Goal: Communication & Community: Participate in discussion

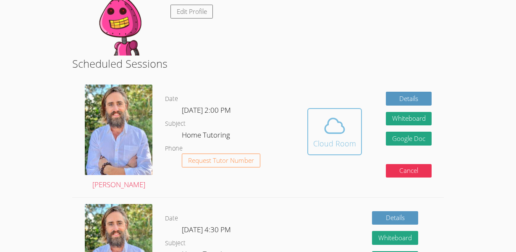
scroll to position [109, 0]
click at [327, 140] on div "Cloud Room" at bounding box center [334, 143] width 43 height 12
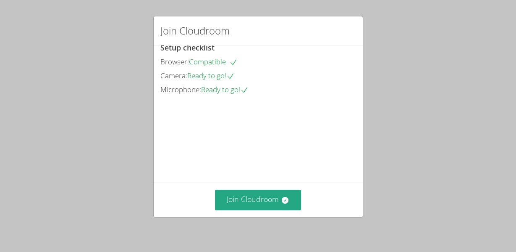
scroll to position [50, 0]
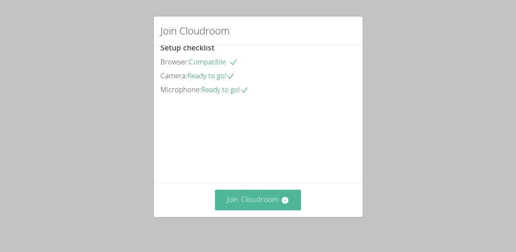
click at [243, 201] on button "Join Cloudroom" at bounding box center [258, 199] width 86 height 21
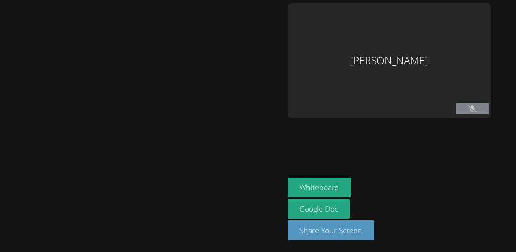
click at [243, 201] on div at bounding box center [142, 125] width 278 height 245
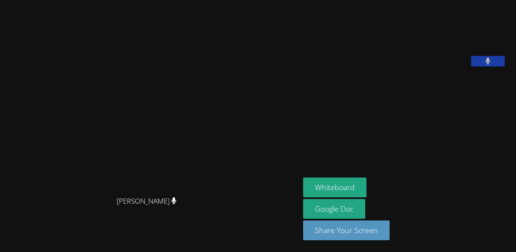
click at [279, 232] on div "Matthew Fisher Matthew Fisher" at bounding box center [149, 125] width 293 height 245
click at [157, 102] on video at bounding box center [150, 108] width 126 height 165
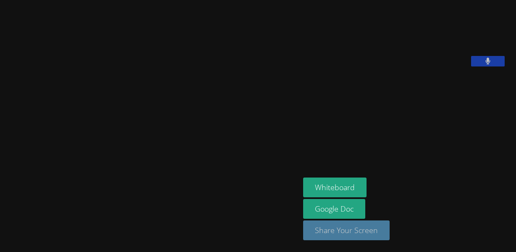
click at [346, 230] on button "Share Your Screen" at bounding box center [346, 230] width 87 height 20
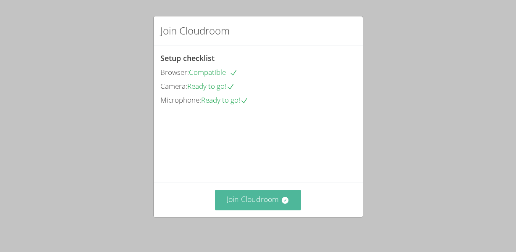
click at [268, 200] on button "Join Cloudroom" at bounding box center [258, 199] width 86 height 21
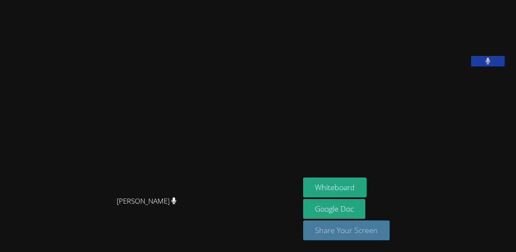
click at [356, 231] on button "Share Your Screen" at bounding box center [346, 230] width 87 height 20
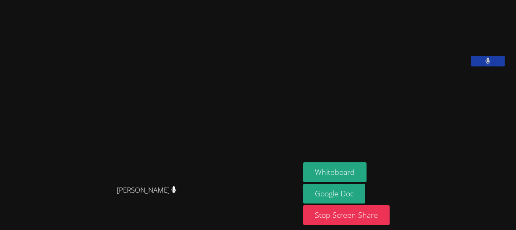
click at [490, 66] on button at bounding box center [488, 61] width 34 height 11
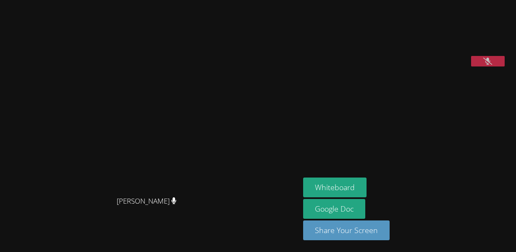
click at [490, 65] on icon at bounding box center [488, 61] width 9 height 7
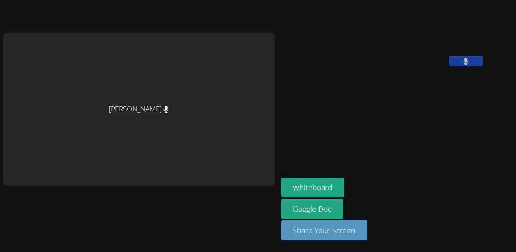
click at [450, 56] on button at bounding box center [467, 61] width 34 height 11
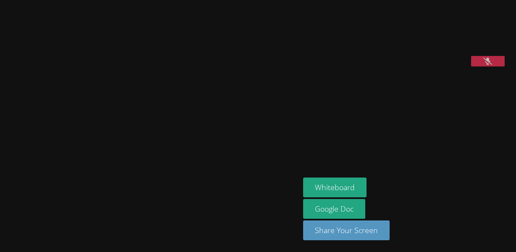
click at [490, 65] on icon at bounding box center [488, 61] width 9 height 7
click at [166, 235] on div "[PERSON_NAME]" at bounding box center [149, 125] width 293 height 245
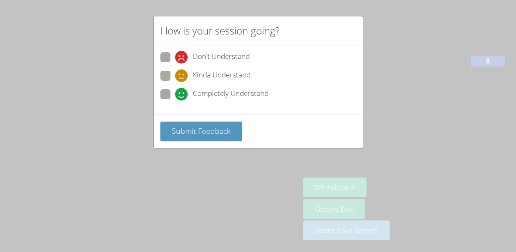
click at [175, 100] on span at bounding box center [175, 100] width 0 height 0
click at [175, 96] on input "Completely Understand" at bounding box center [178, 92] width 7 height 7
radio input "true"
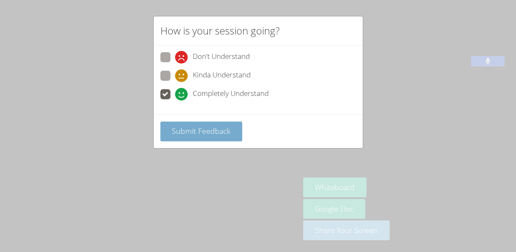
click at [174, 127] on span "Submit Feedback" at bounding box center [201, 131] width 59 height 10
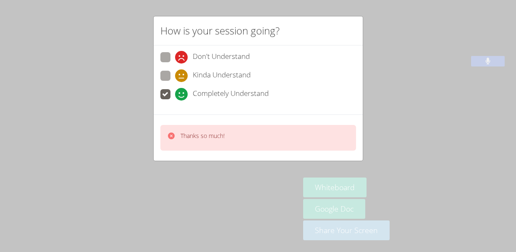
click at [175, 213] on div "How is your session going? Don't Understand Kinda Understand Completely Underst…" at bounding box center [258, 126] width 516 height 252
